Goal: Transaction & Acquisition: Purchase product/service

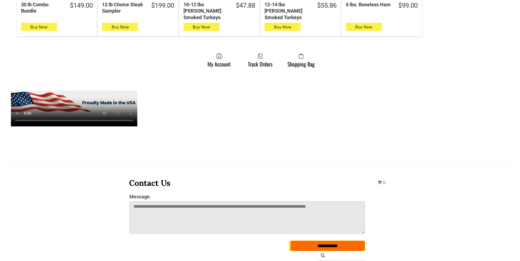
scroll to position [437, 0]
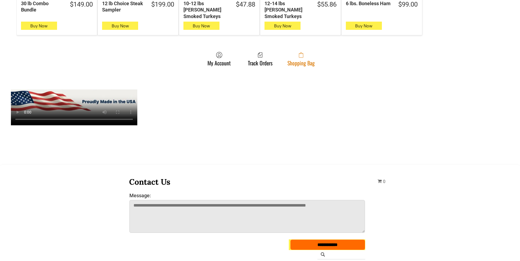
click at [300, 55] on link "Shopping Bag" at bounding box center [301, 59] width 33 height 14
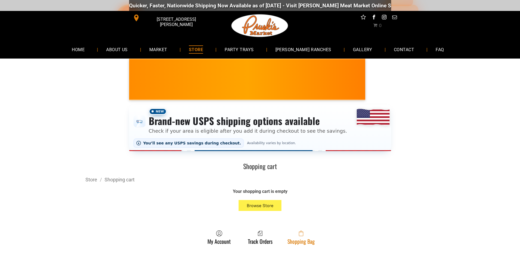
click at [312, 235] on span at bounding box center [301, 233] width 27 height 7
click at [305, 239] on link "Shopping Bag" at bounding box center [301, 237] width 33 height 14
click at [297, 234] on span at bounding box center [301, 233] width 27 height 7
